Goal: Find specific page/section: Find specific page/section

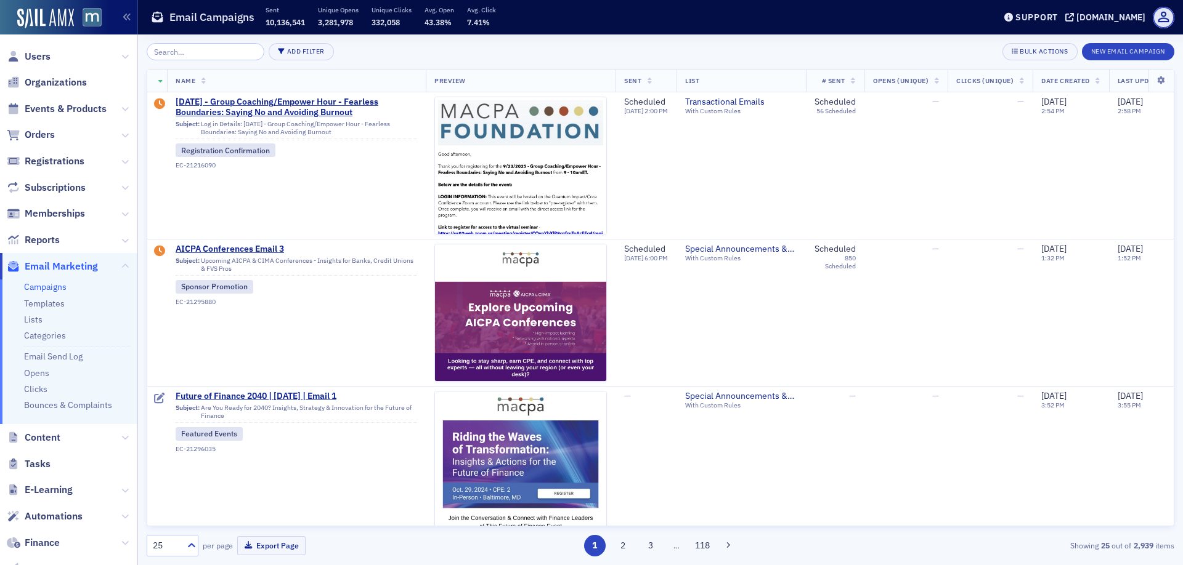
scroll to position [0, 1]
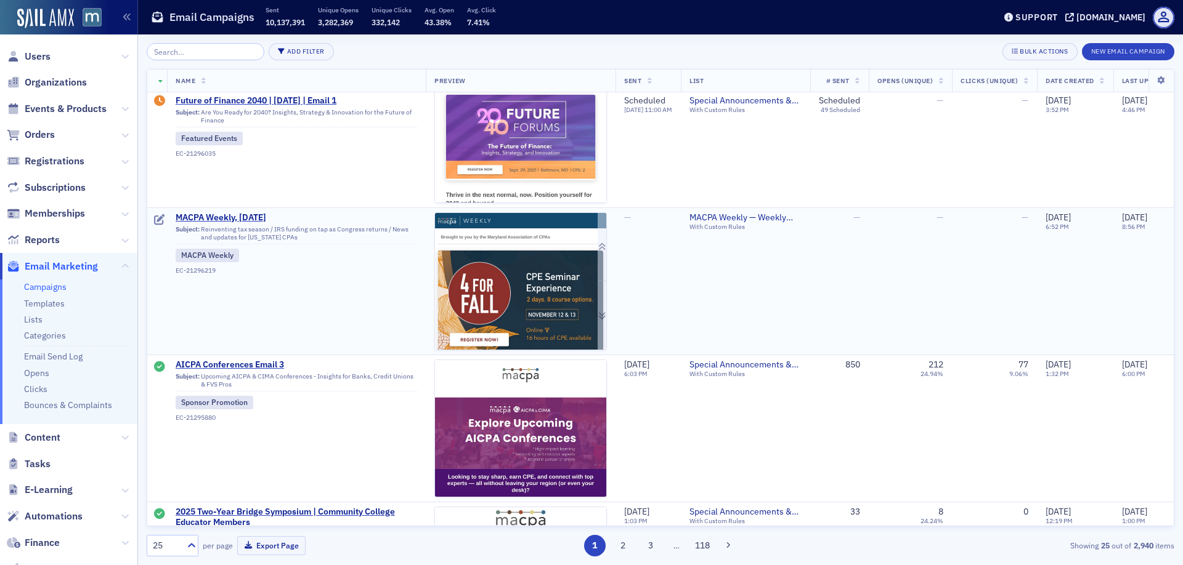
scroll to position [182, 0]
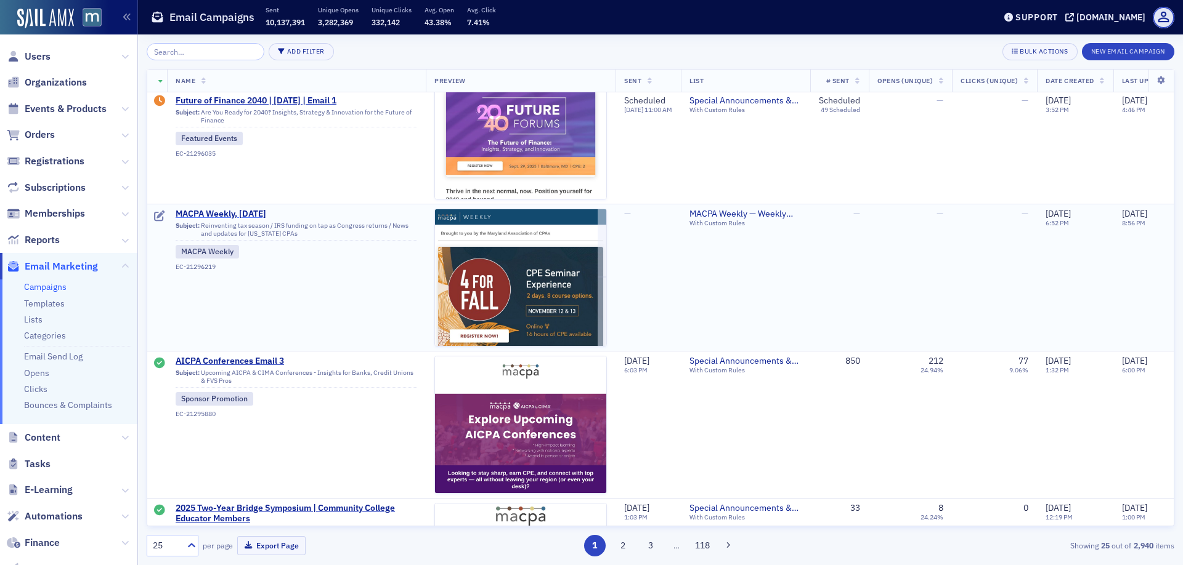
click at [244, 209] on span "MACPA Weekly, Sept. 5" at bounding box center [296, 214] width 241 height 11
